Goal: Task Accomplishment & Management: Complete application form

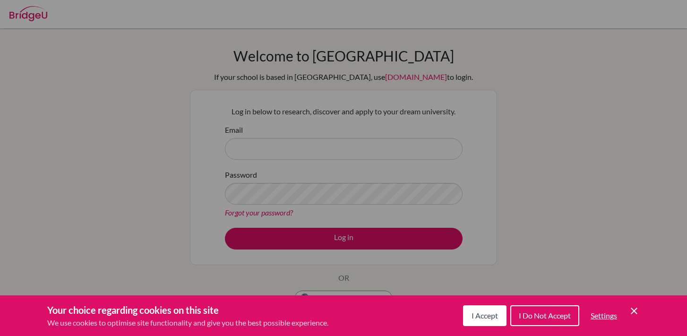
click at [482, 318] on span "I Accept" at bounding box center [485, 315] width 26 height 9
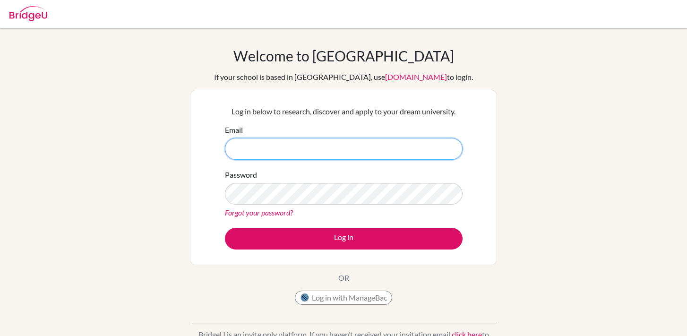
click at [381, 151] on input "Email" at bounding box center [344, 149] width 238 height 22
type input "[EMAIL_ADDRESS][DOMAIN_NAME]"
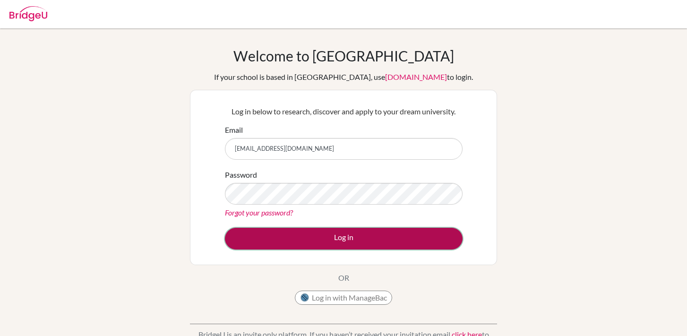
click at [372, 241] on button "Log in" at bounding box center [344, 239] width 238 height 22
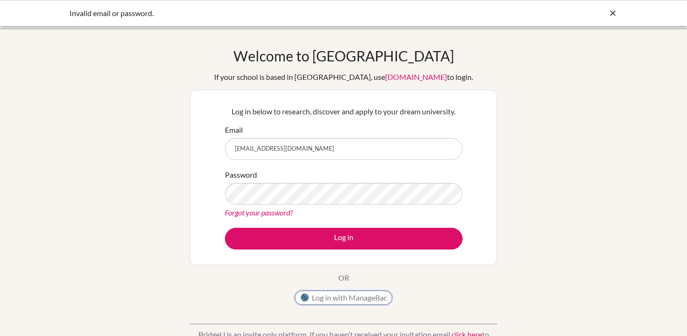
click at [358, 300] on button "Log in with ManageBac" at bounding box center [343, 298] width 97 height 14
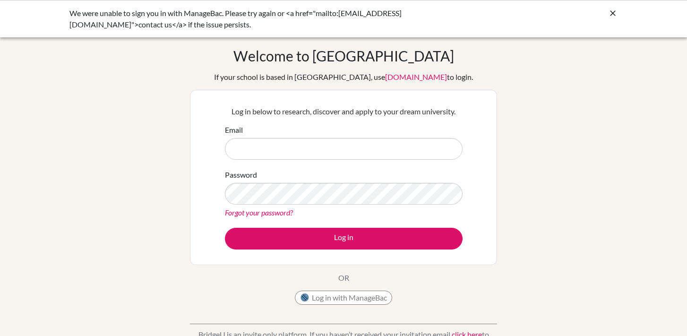
click at [308, 139] on input "Email" at bounding box center [344, 149] width 238 height 22
type input "[EMAIL_ADDRESS][DOMAIN_NAME]"
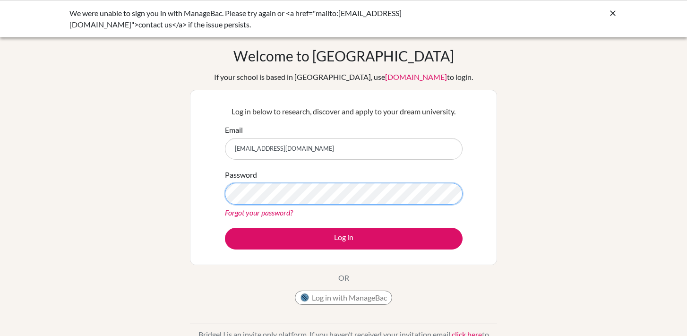
click at [225, 228] on button "Log in" at bounding box center [344, 239] width 238 height 22
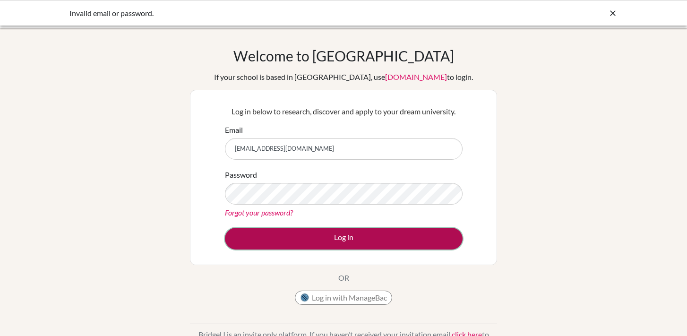
click at [323, 236] on button "Log in" at bounding box center [344, 239] width 238 height 22
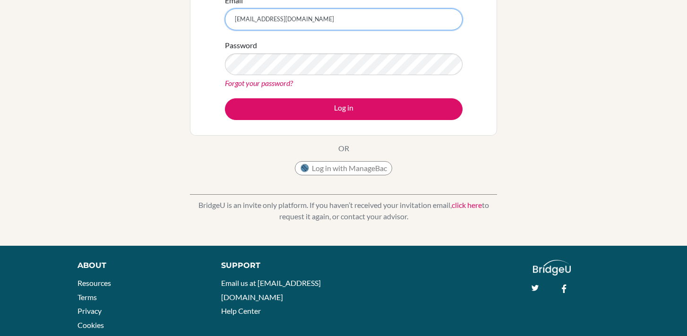
scroll to position [119, 0]
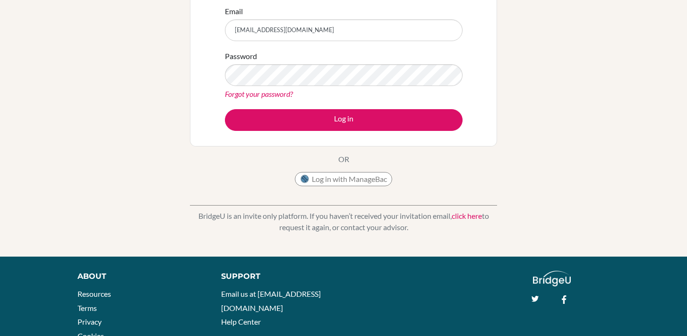
click at [339, 43] on form "Email [EMAIL_ADDRESS][DOMAIN_NAME] Password Forgot your password? Log in" at bounding box center [344, 68] width 238 height 125
click at [225, 109] on button "Log in" at bounding box center [344, 120] width 238 height 22
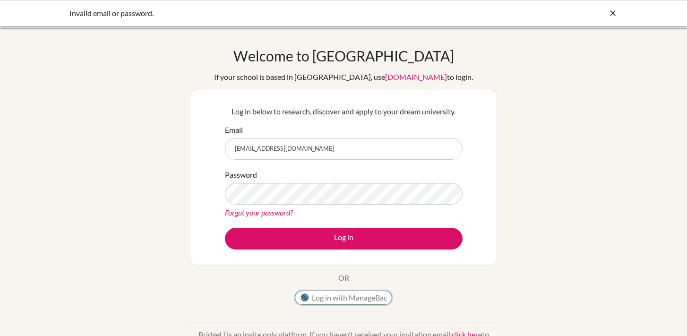
click at [324, 298] on button "Log in with ManageBac" at bounding box center [343, 298] width 97 height 14
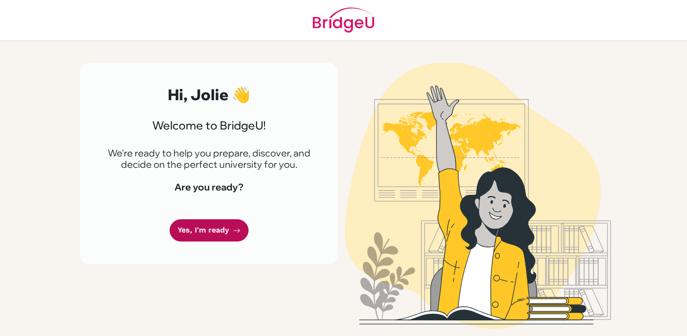
click at [216, 228] on link "Yes, I'm ready" at bounding box center [209, 230] width 79 height 22
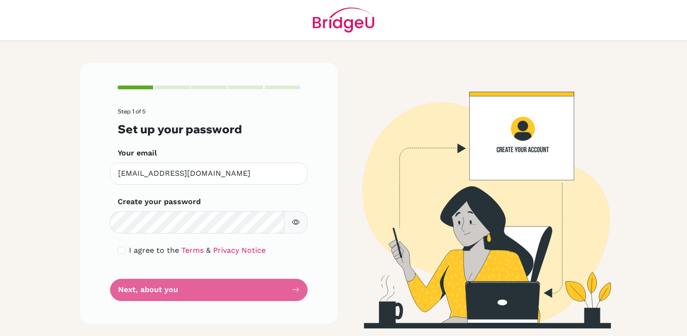
click at [192, 238] on form "Step 1 of 5 Set up your password Your email [EMAIL_ADDRESS][DOMAIN_NAME] Invali…" at bounding box center [209, 204] width 182 height 192
click at [118, 249] on input "checkbox" at bounding box center [122, 251] width 8 height 8
checkbox input "true"
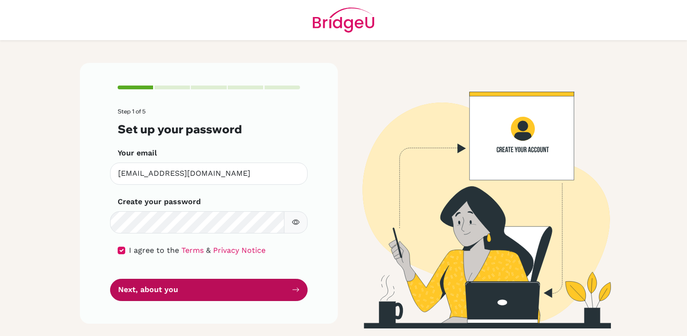
click at [174, 288] on button "Next, about you" at bounding box center [209, 290] width 198 height 22
